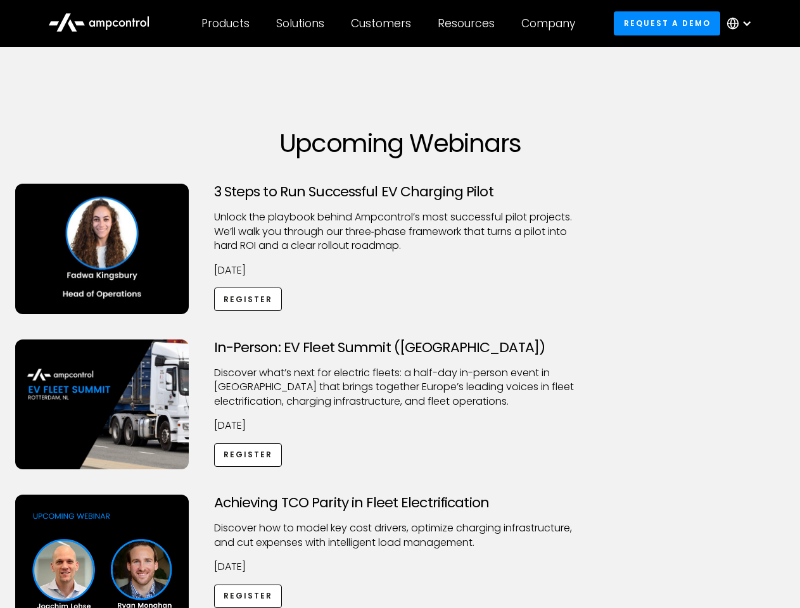
click at [389, 23] on div "Customers" at bounding box center [381, 23] width 60 height 14
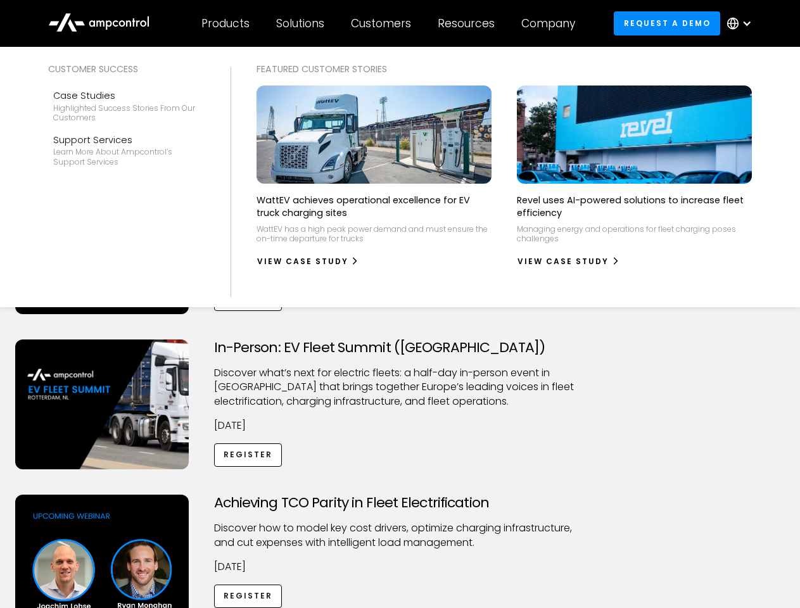
click at [225, 23] on div "Products" at bounding box center [225, 23] width 48 height 14
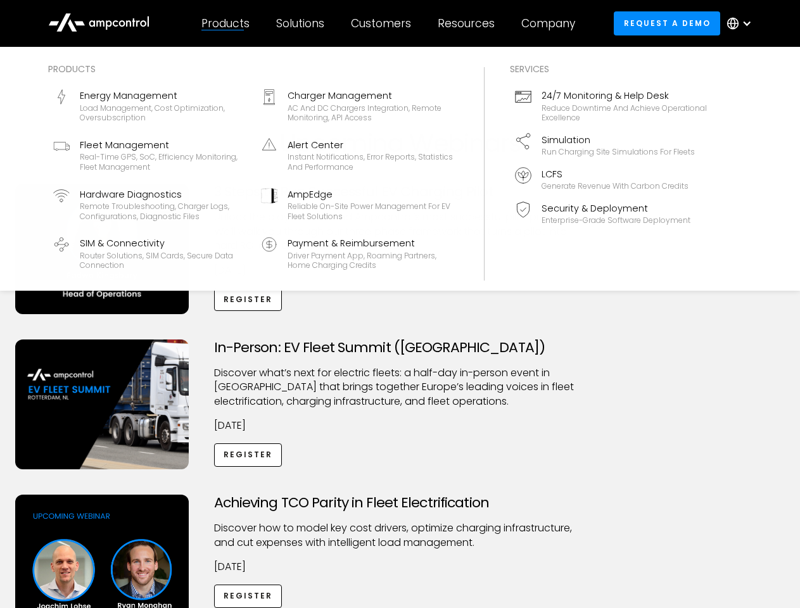
click at [301, 23] on div "Solutions" at bounding box center [300, 23] width 48 height 14
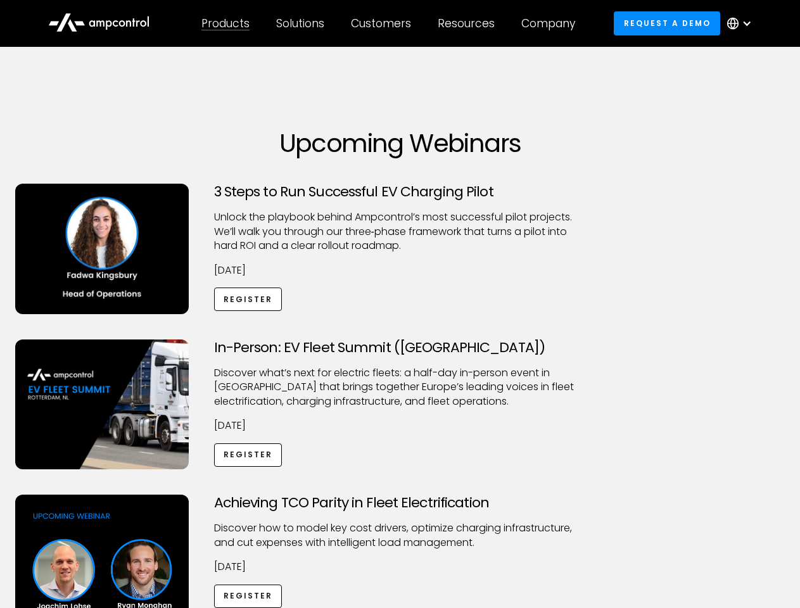
click at [383, 23] on div "Customers" at bounding box center [381, 23] width 60 height 14
click at [469, 23] on div "Resources" at bounding box center [466, 23] width 57 height 14
click at [552, 23] on div "Company" at bounding box center [548, 23] width 54 height 14
click at [742, 23] on div at bounding box center [747, 23] width 10 height 10
